Goal: Find contact information: Find contact information

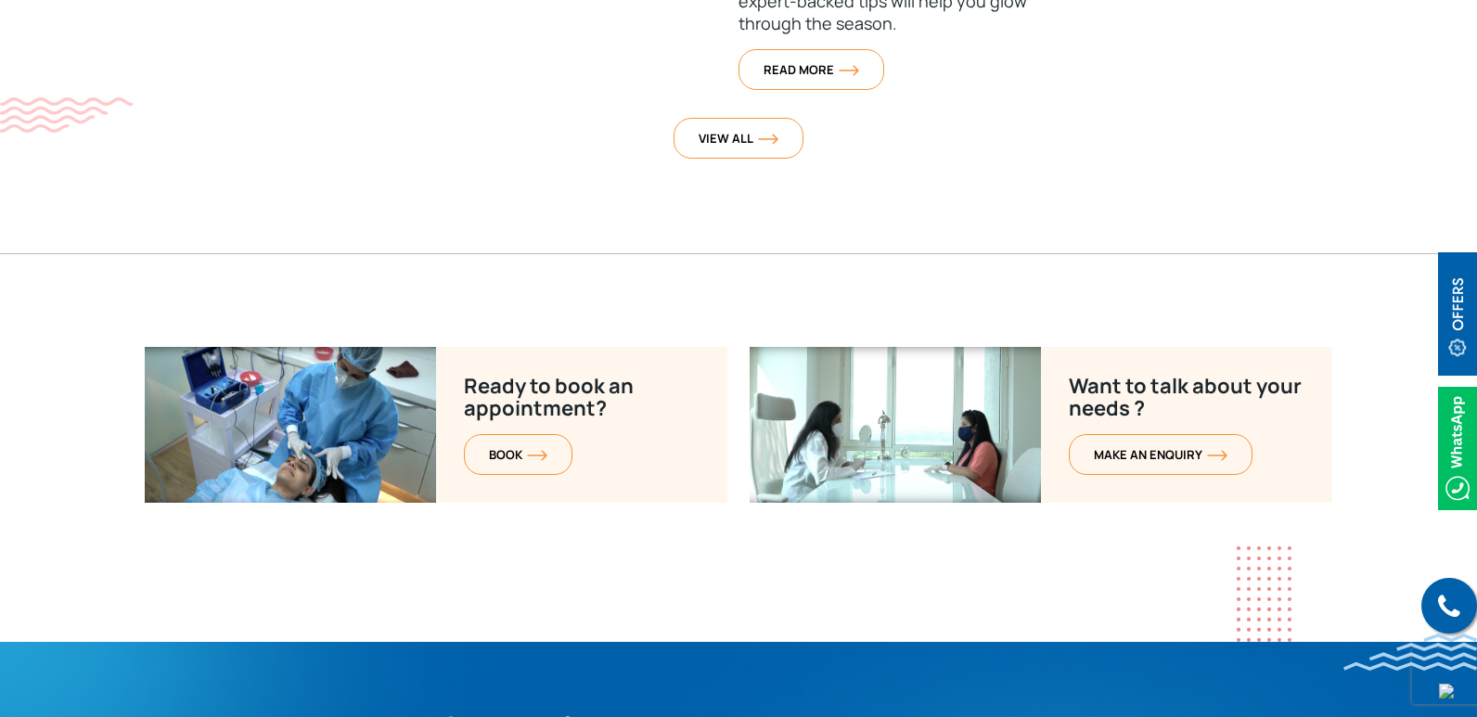
scroll to position [7489, 0]
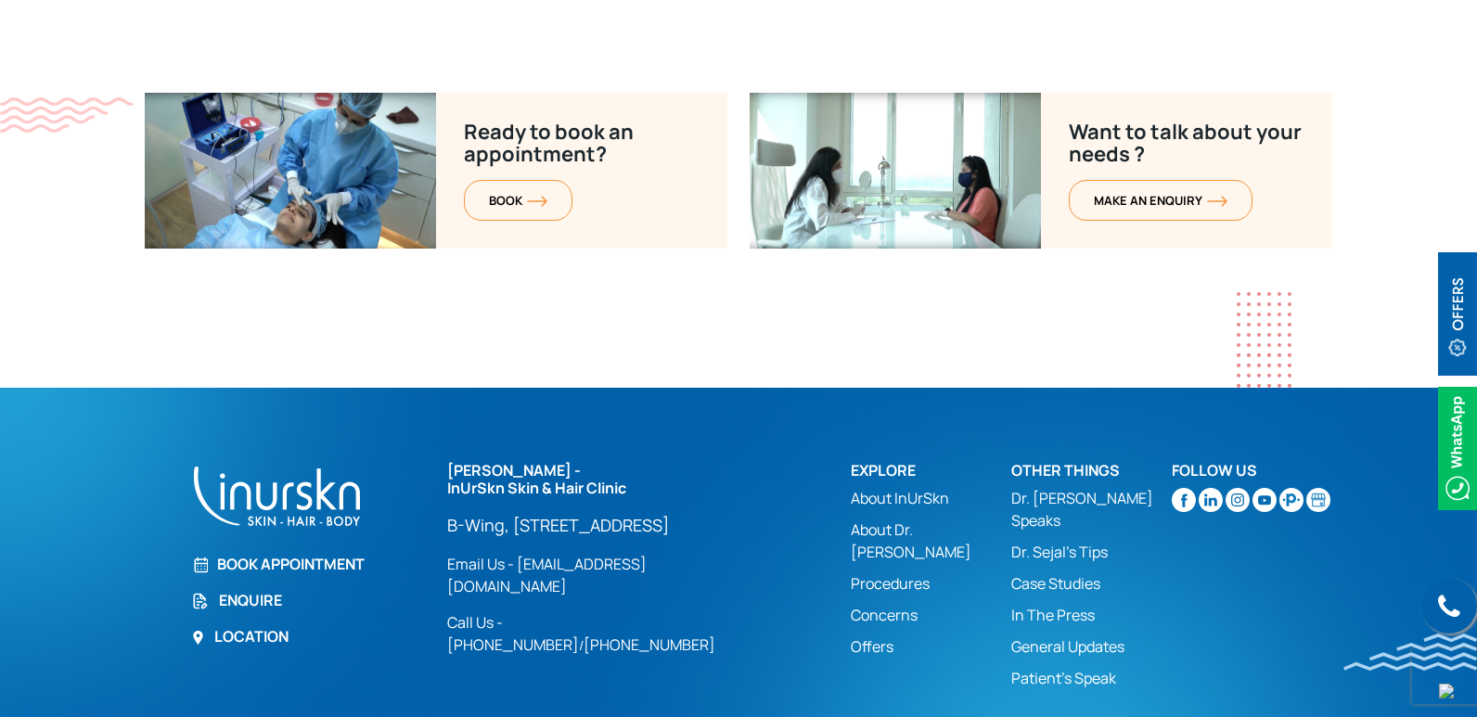
click at [1055, 604] on link "In The Press" at bounding box center [1091, 615] width 160 height 22
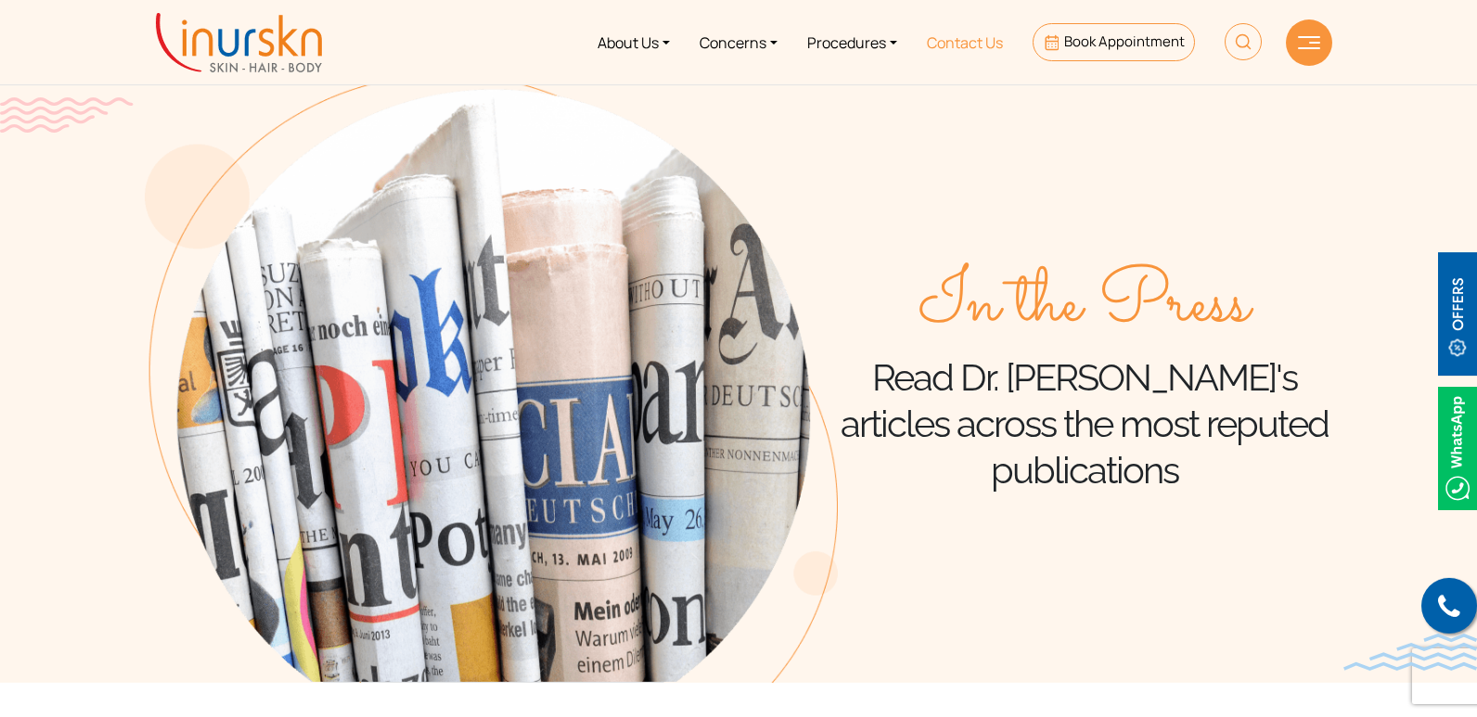
click at [978, 56] on link "Contact Us" at bounding box center [965, 42] width 106 height 70
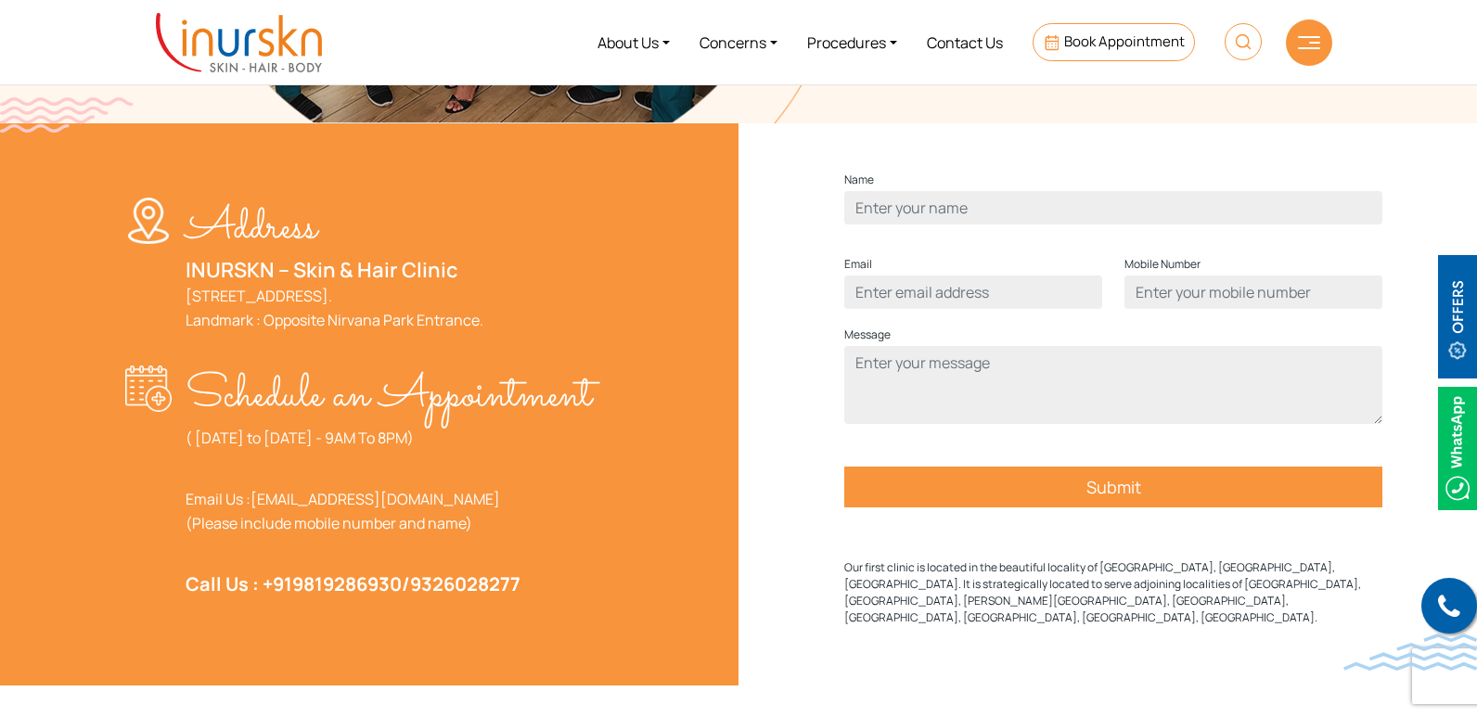
scroll to position [278, 0]
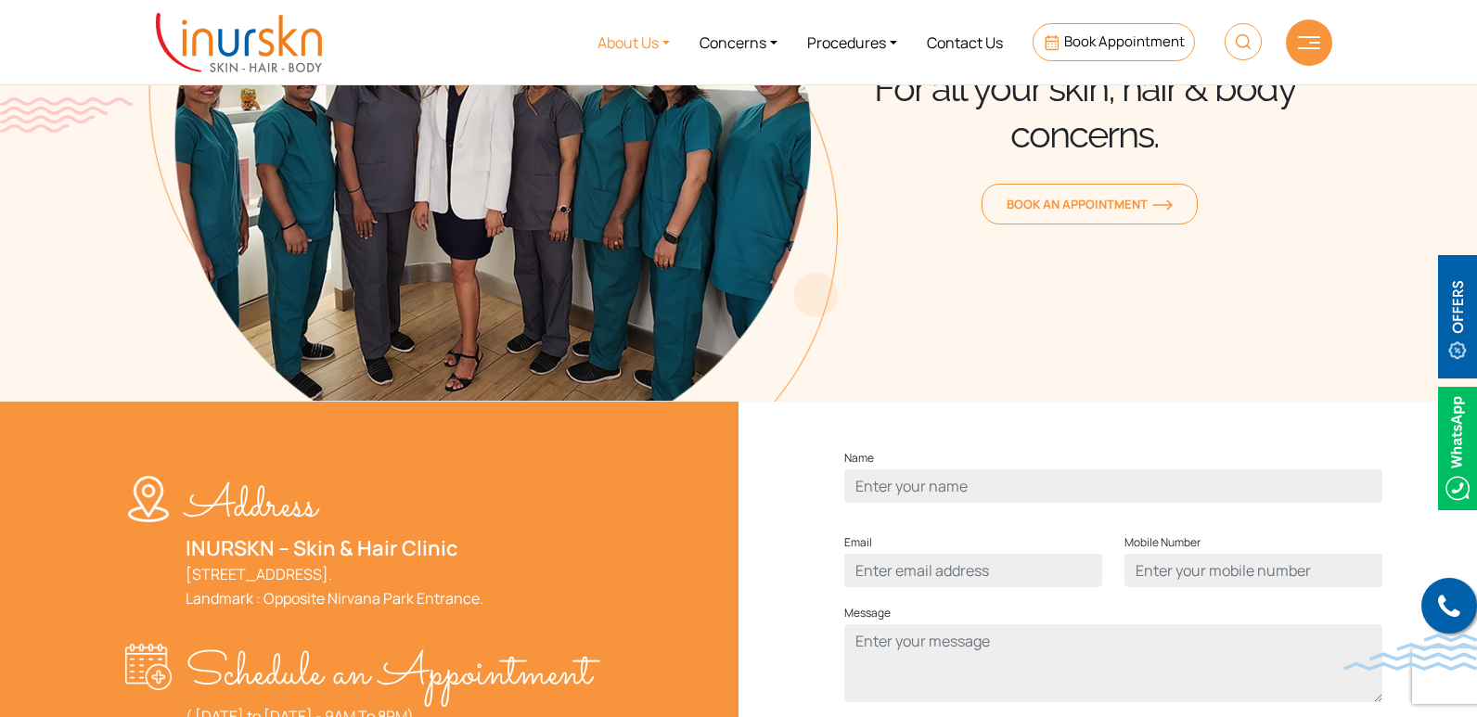
click at [654, 38] on link "About Us" at bounding box center [633, 42] width 102 height 70
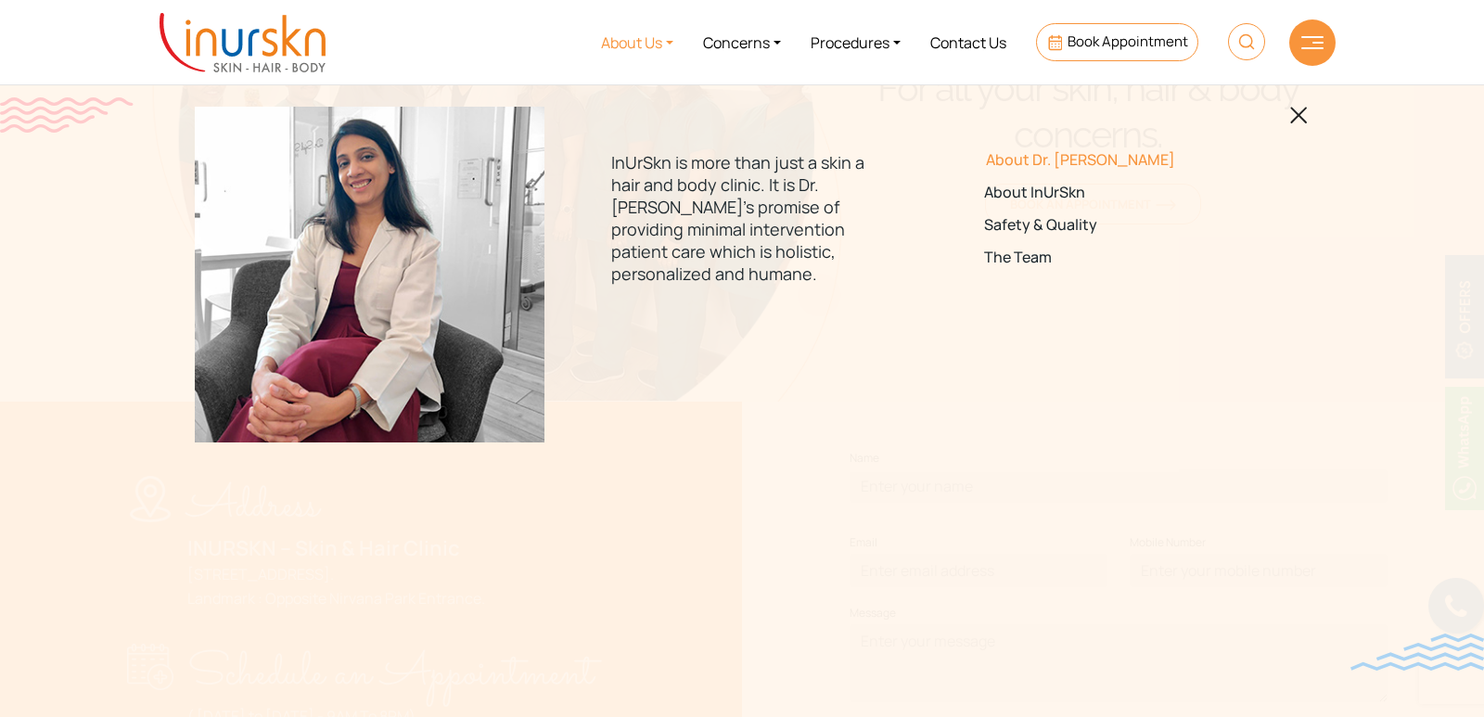
click at [1030, 156] on link "About Dr. [PERSON_NAME]" at bounding box center [1114, 160] width 261 height 18
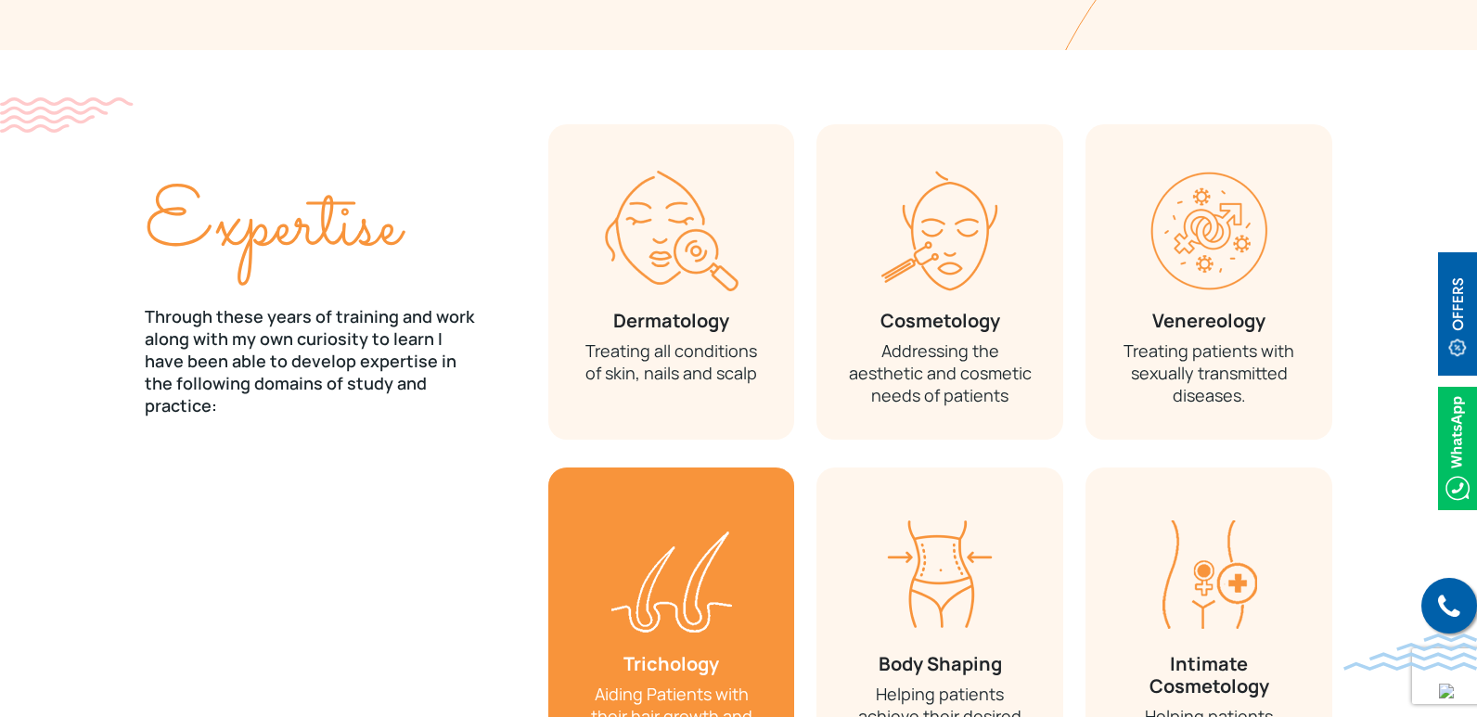
scroll to position [2504, 0]
